Goal: Information Seeking & Learning: Check status

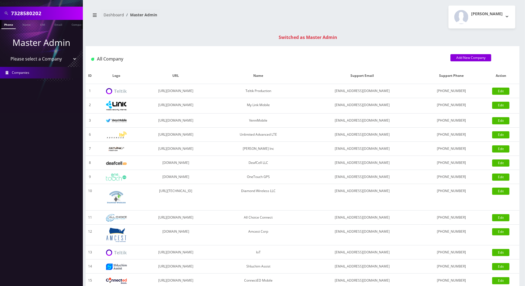
drag, startPoint x: 51, startPoint y: 12, endPoint x: -1, endPoint y: 12, distance: 52.7
click at [0, 12] on html "Search Mode: Global 7328580202 Phone Name SIM Email Company Customer Master Adm…" at bounding box center [262, 196] width 525 height 393
paste input "9175282917"
type input "9175282917"
click at [9, 23] on link "Phone" at bounding box center [8, 24] width 14 height 9
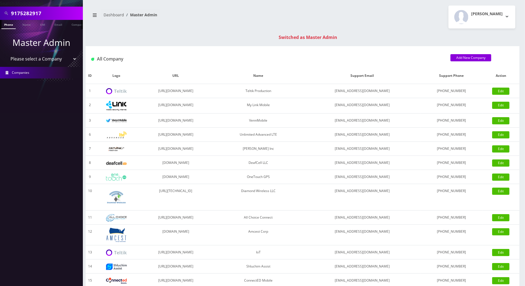
click at [6, 25] on link "Phone" at bounding box center [8, 24] width 14 height 9
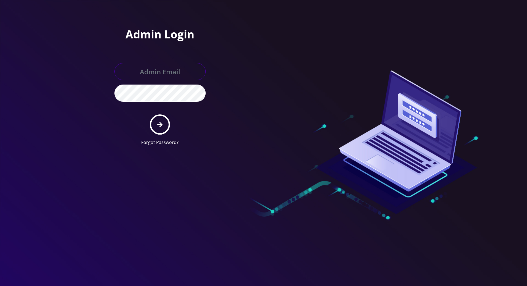
type input "[PERSON_NAME][EMAIL_ADDRESS][DOMAIN_NAME]"
click at [155, 127] on button "submit" at bounding box center [160, 124] width 20 height 20
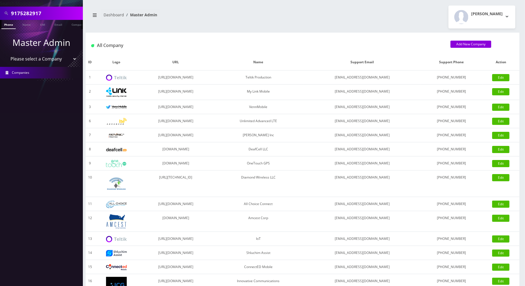
drag, startPoint x: 49, startPoint y: 14, endPoint x: -1, endPoint y: 7, distance: 50.6
click at [0, 7] on html "Search Mode: Global 9175282917 Phone Name SIM Email Company Customer Master Adm…" at bounding box center [262, 189] width 525 height 379
click at [9, 24] on link "Phone" at bounding box center [8, 24] width 14 height 9
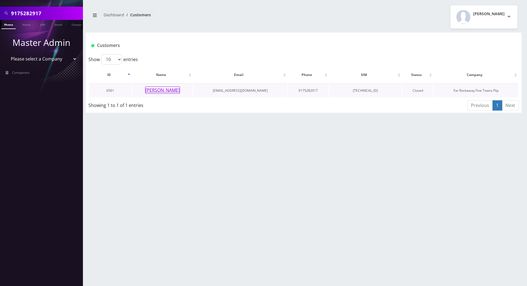
click at [171, 92] on button "[PERSON_NAME]" at bounding box center [162, 89] width 35 height 7
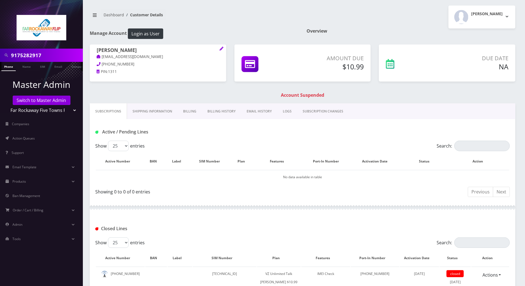
click at [253, 221] on div "Closed Lines" at bounding box center [302, 227] width 425 height 22
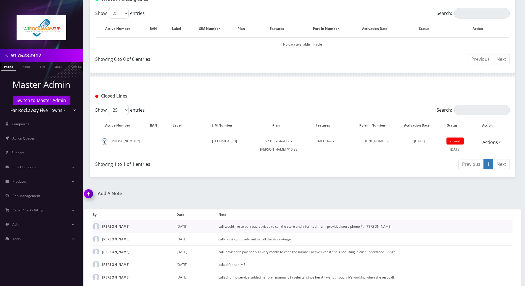
scroll to position [134, 0]
